Goal: Share content: Share content

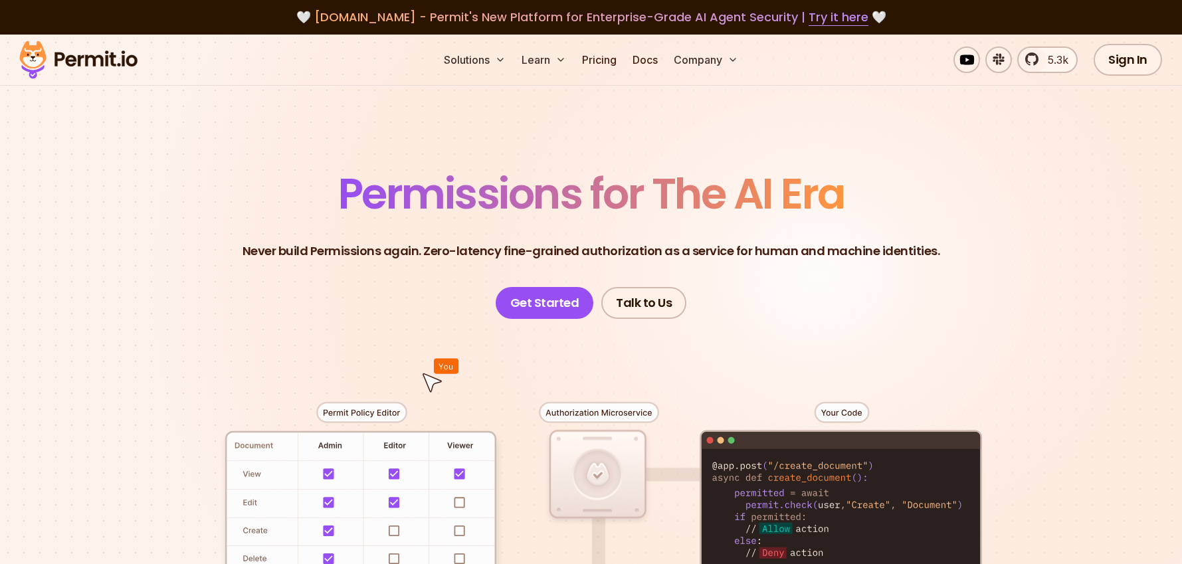
click at [654, 191] on span "Permissions for The AI Era" at bounding box center [591, 193] width 506 height 59
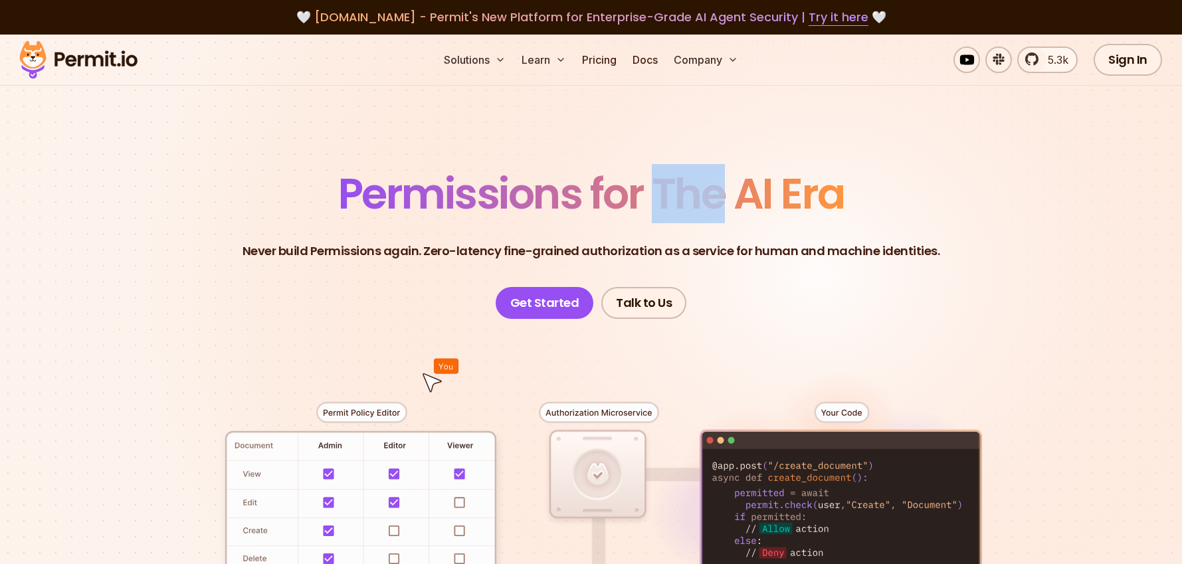
click at [654, 191] on span "Permissions for The AI Era" at bounding box center [591, 193] width 506 height 59
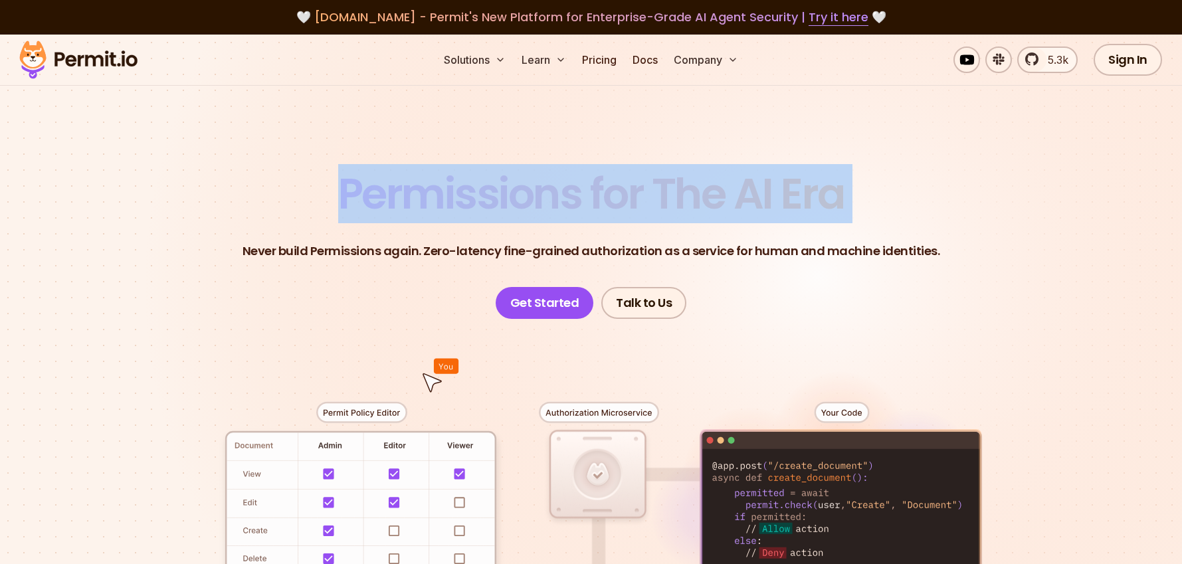
drag, startPoint x: 654, startPoint y: 191, endPoint x: 812, endPoint y: 185, distance: 158.2
click at [658, 191] on span "Permissions for The AI Era" at bounding box center [591, 193] width 506 height 59
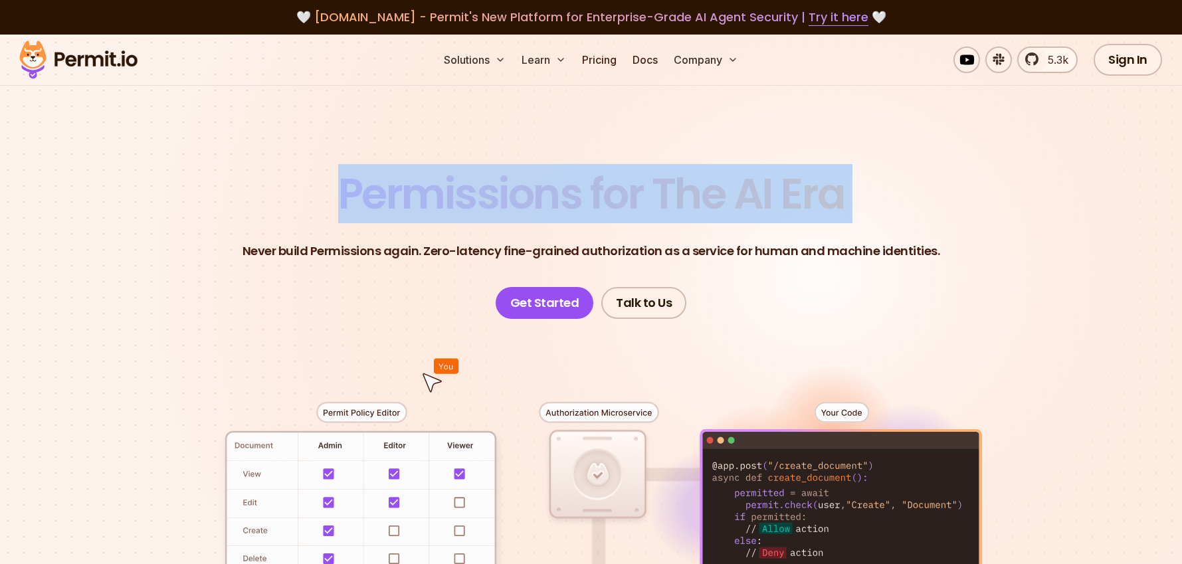
click at [878, 185] on header "Permissions for The AI Era Never build Permissions again. Zero-latency fine-gra…" at bounding box center [591, 246] width 930 height 146
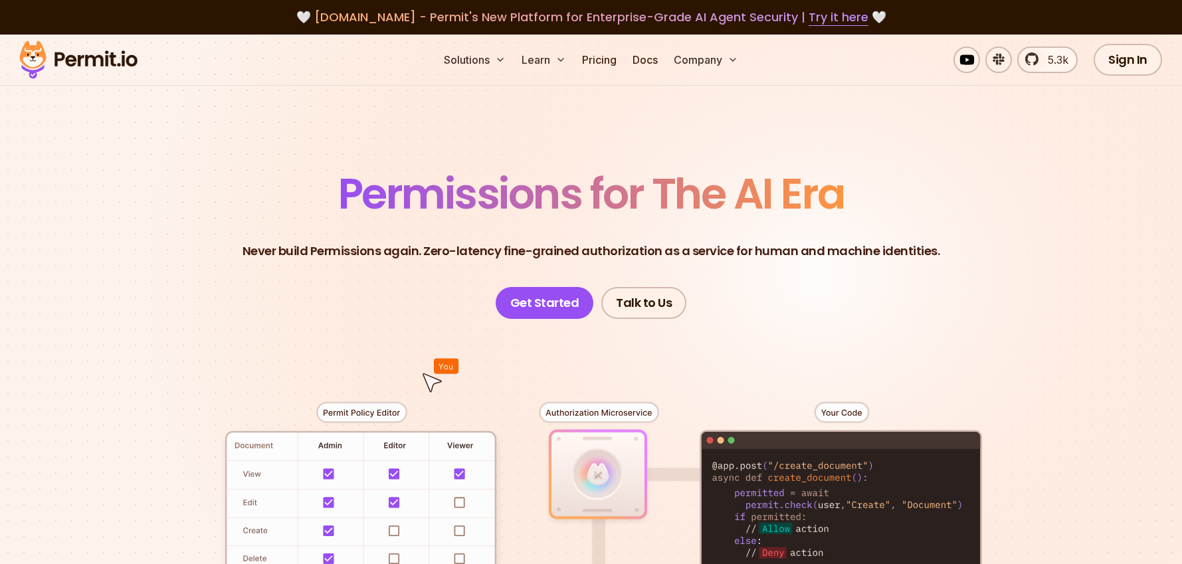
click at [361, 19] on span "[DOMAIN_NAME] - Permit's New Platform for Enterprise-Grade AI Agent Security | …" at bounding box center [591, 17] width 554 height 17
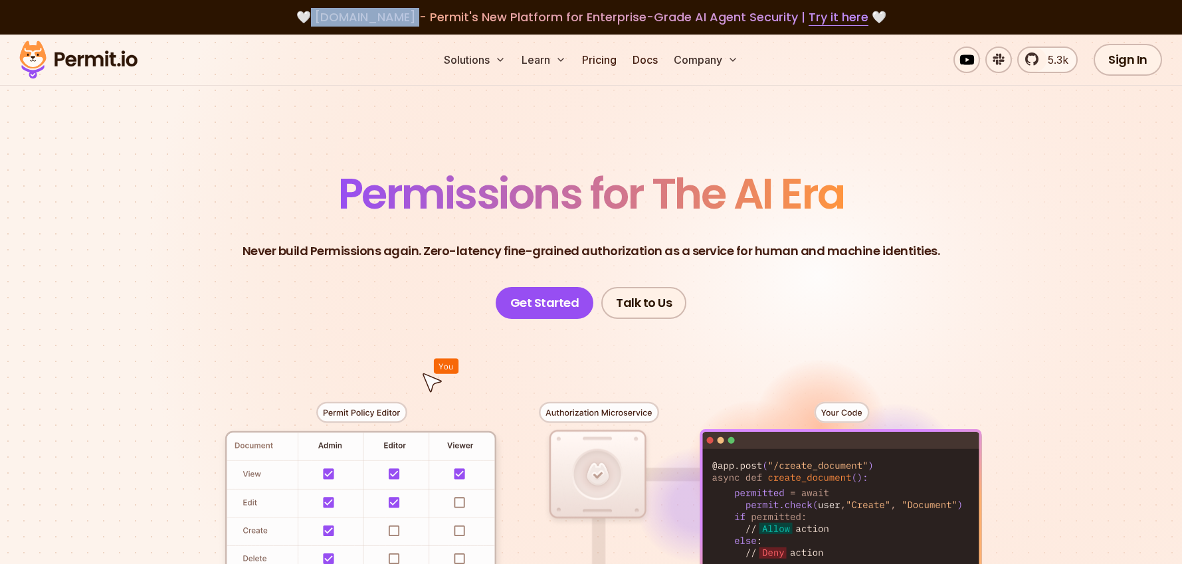
drag, startPoint x: 411, startPoint y: 19, endPoint x: 316, endPoint y: 15, distance: 95.1
click at [316, 15] on div "🤍 [DOMAIN_NAME] - Permit's New Platform for Enterprise-Grade AI Agent Security …" at bounding box center [591, 17] width 1118 height 19
copy div "[DOMAIN_NAME]"
